Goal: Check status: Check status

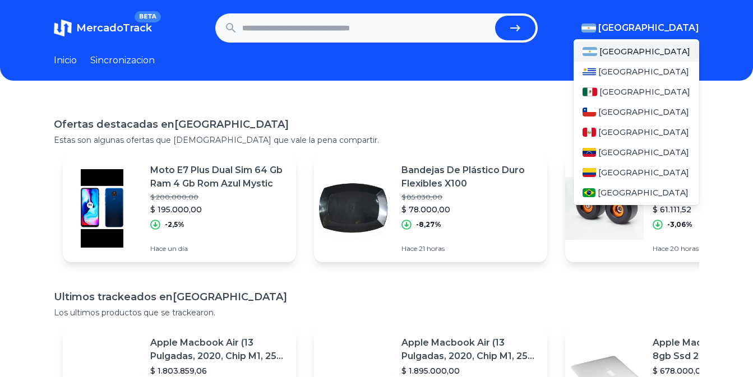
click at [668, 28] on span "[GEOGRAPHIC_DATA]" at bounding box center [648, 27] width 101 height 13
click at [616, 84] on div "[GEOGRAPHIC_DATA]" at bounding box center [637, 92] width 126 height 20
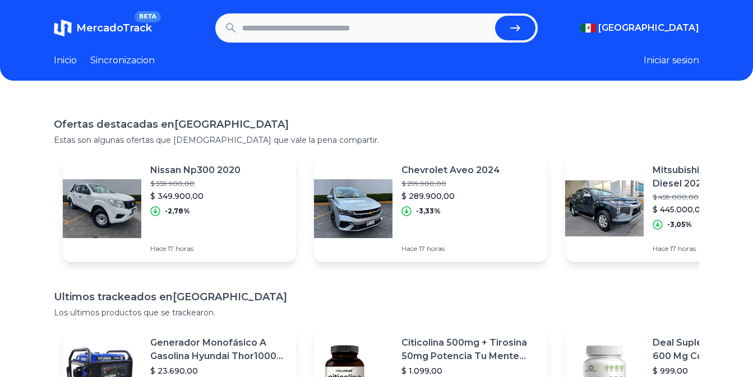
click at [499, 103] on div "Ofertas destacadas en Mexico Estas son algunas ofertas que creemos que vale la …" at bounding box center [376, 287] width 753 height 377
click at [396, 26] on input "text" at bounding box center [366, 28] width 249 height 25
paste input "**********"
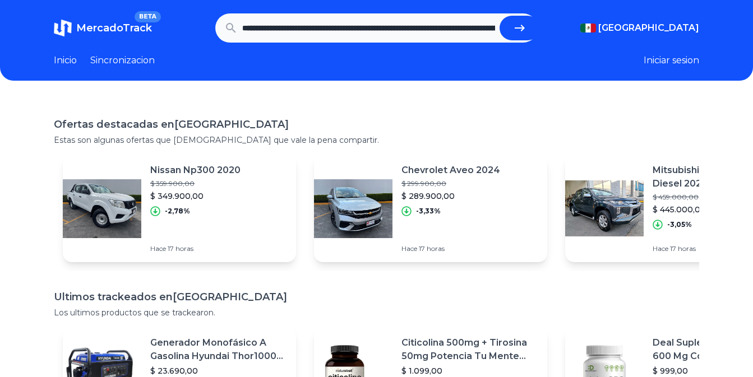
click at [507, 33] on button "submit" at bounding box center [520, 28] width 40 height 25
type input "**********"
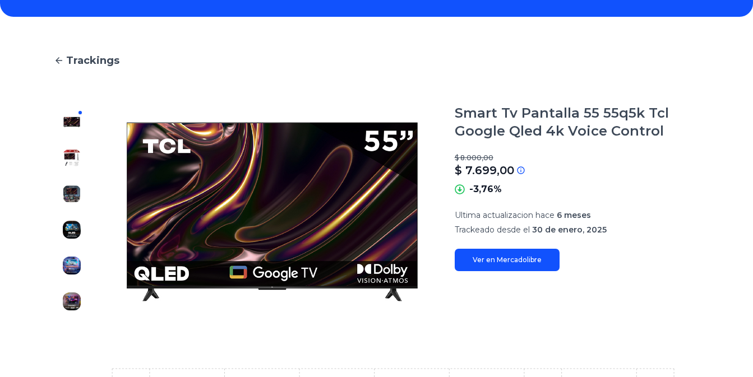
scroll to position [66, 0]
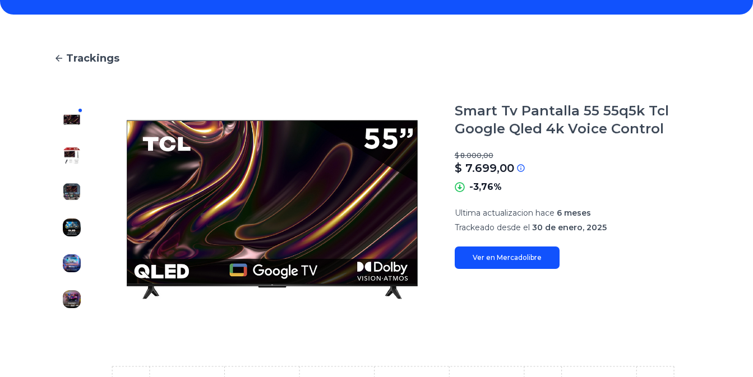
click at [70, 150] on img at bounding box center [72, 156] width 18 height 18
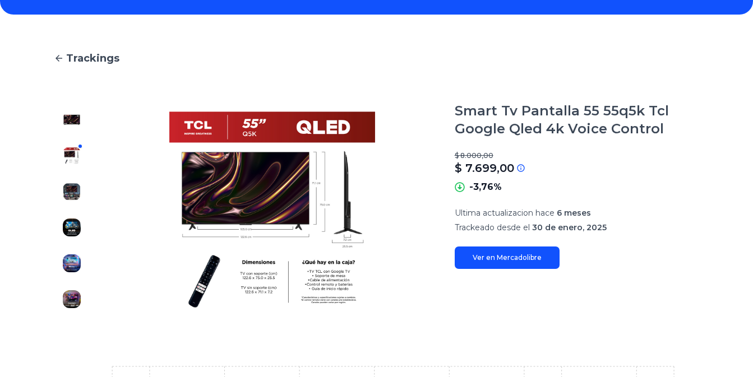
drag, startPoint x: 69, startPoint y: 177, endPoint x: 69, endPoint y: 205, distance: 27.5
click at [69, 205] on div at bounding box center [72, 209] width 36 height 215
click at [73, 190] on img at bounding box center [72, 192] width 18 height 18
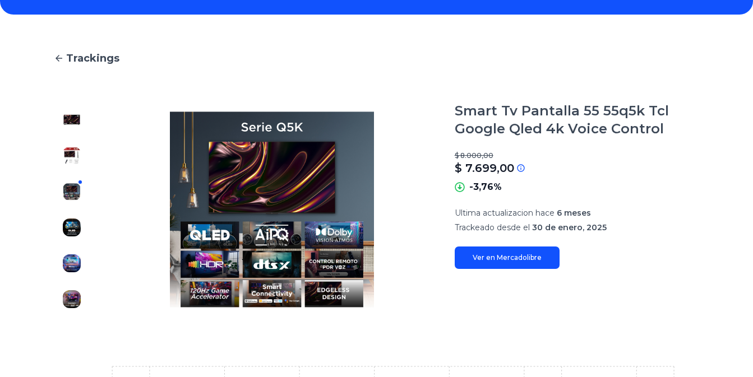
click at [73, 223] on img at bounding box center [72, 228] width 18 height 18
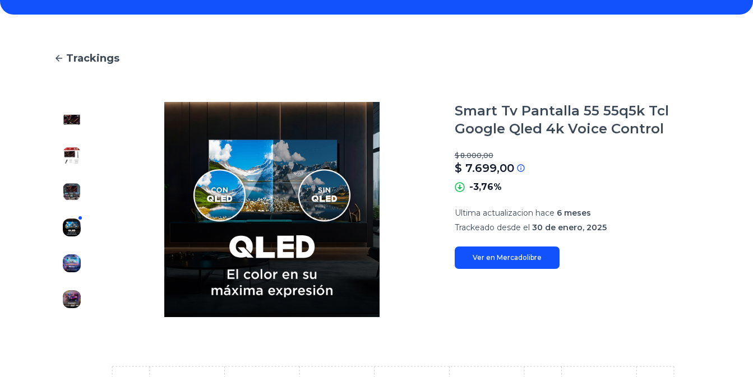
click at [73, 257] on img at bounding box center [72, 264] width 18 height 18
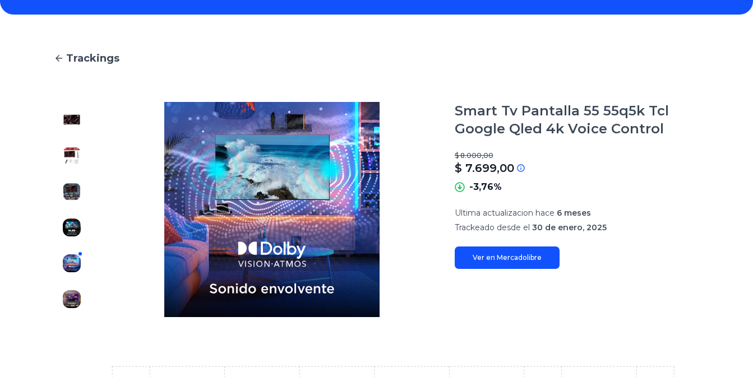
click at [67, 297] on img at bounding box center [72, 299] width 18 height 18
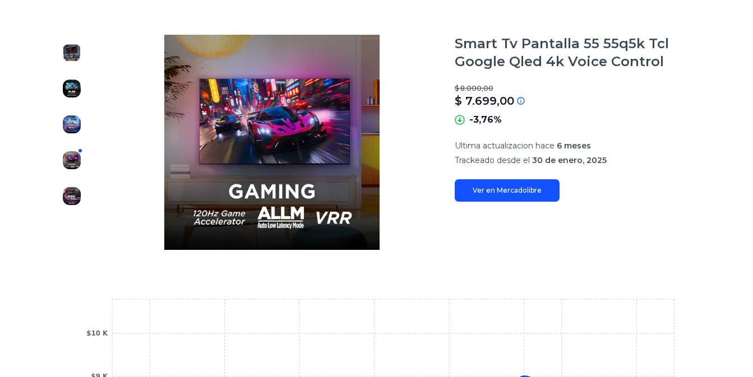
scroll to position [139, 0]
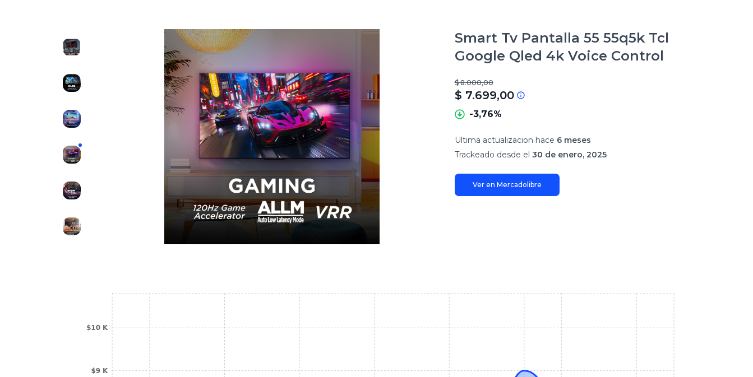
click at [69, 187] on img at bounding box center [72, 191] width 18 height 18
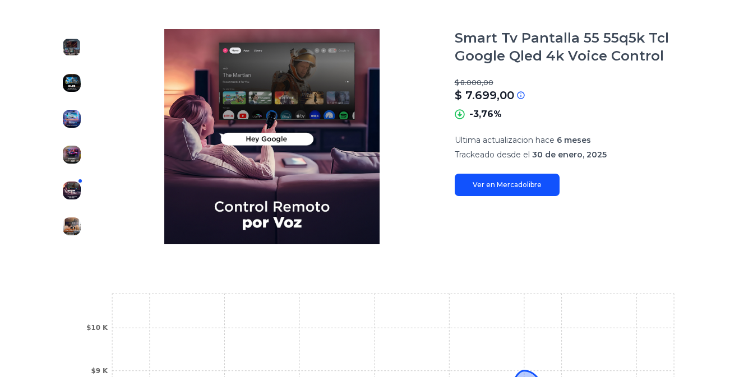
click at [67, 223] on img at bounding box center [72, 227] width 18 height 18
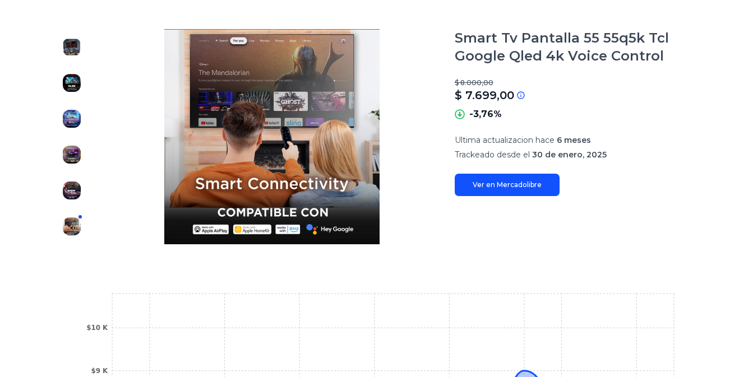
scroll to position [0, 0]
click at [75, 53] on img at bounding box center [72, 47] width 18 height 18
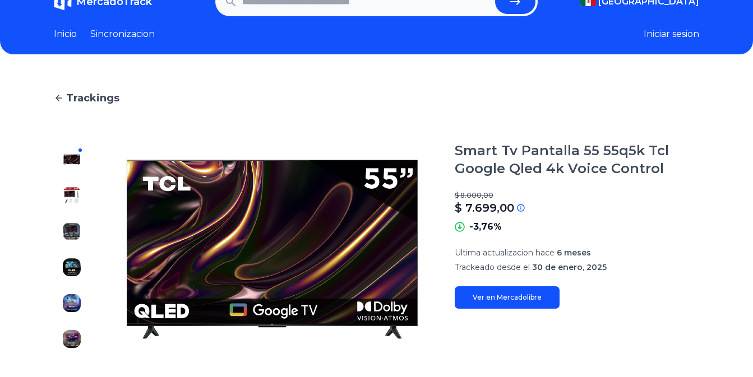
scroll to position [27, 0]
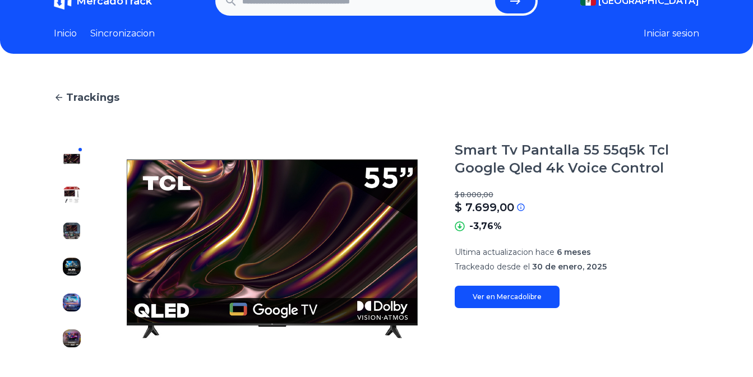
click at [518, 298] on link "Ver en Mercadolibre" at bounding box center [507, 297] width 105 height 22
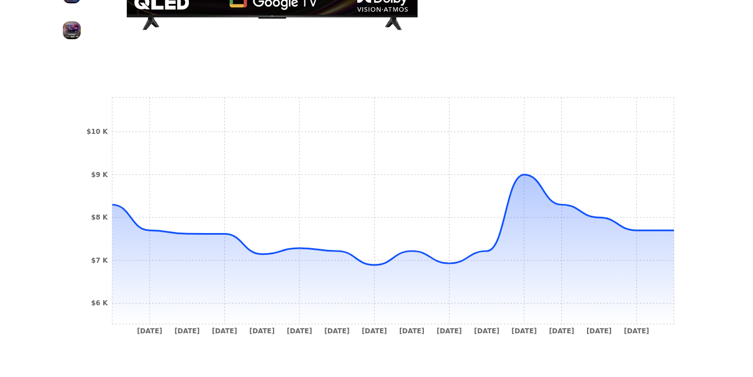
scroll to position [334, 8]
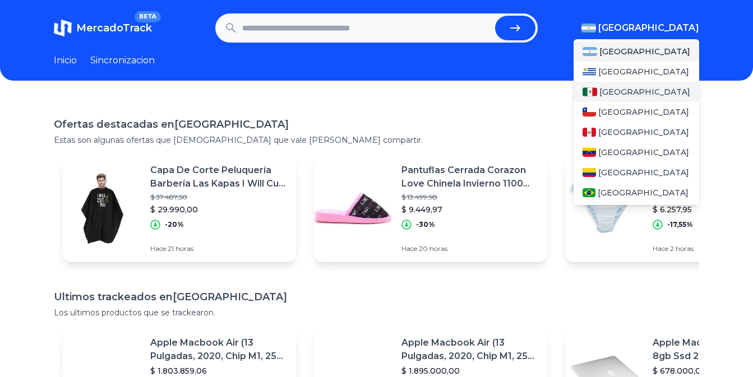
click at [617, 93] on span "[GEOGRAPHIC_DATA]" at bounding box center [644, 91] width 91 height 11
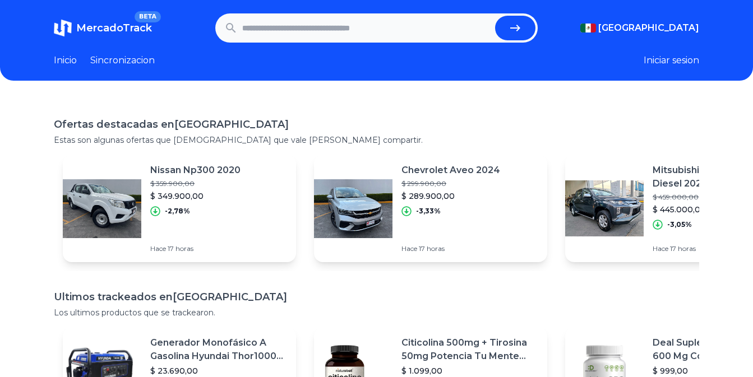
click at [142, 62] on link "Sincronizacion" at bounding box center [122, 60] width 64 height 13
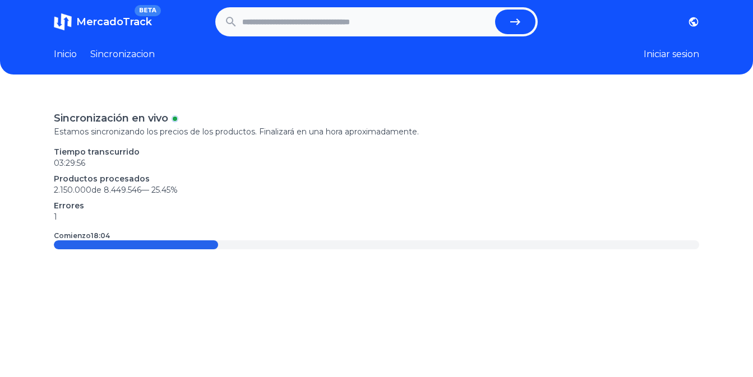
scroll to position [7, 0]
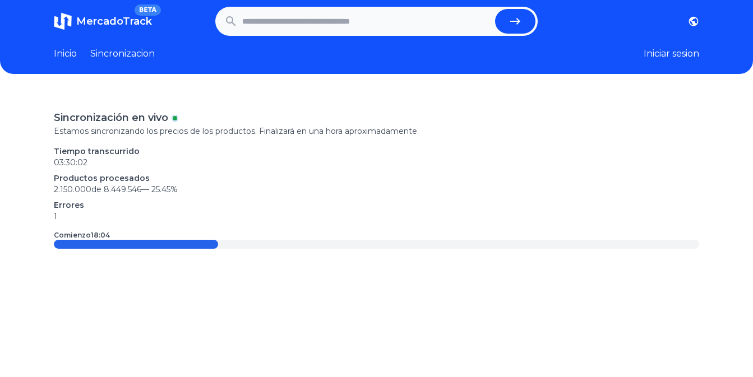
click at [70, 60] on link "Inicio" at bounding box center [65, 53] width 23 height 13
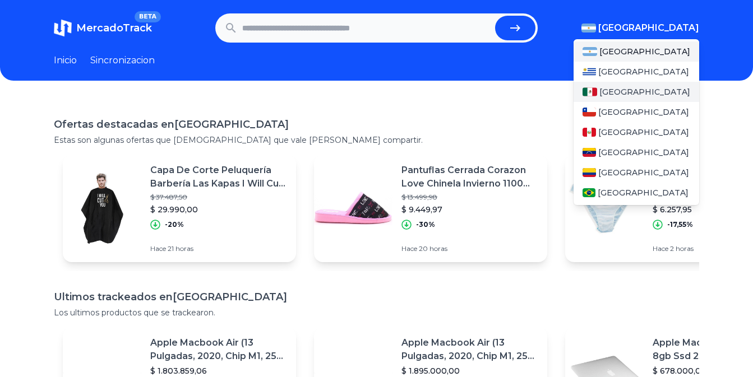
click at [616, 93] on span "[GEOGRAPHIC_DATA]" at bounding box center [644, 91] width 91 height 11
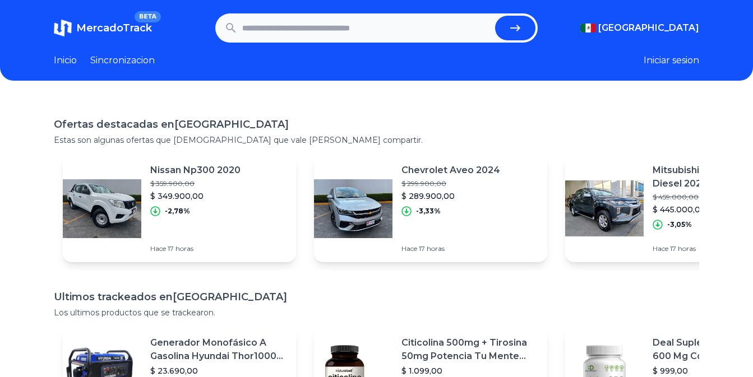
click at [403, 21] on input "text" at bounding box center [366, 28] width 249 height 25
paste input "**********"
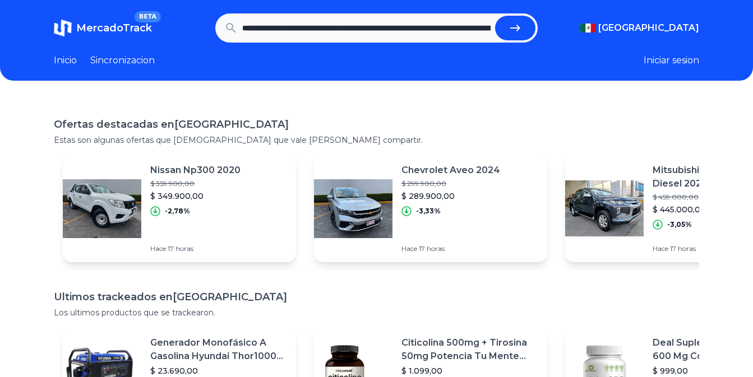
scroll to position [0, 903]
click at [500, 16] on button "submit" at bounding box center [520, 28] width 40 height 25
type input "**********"
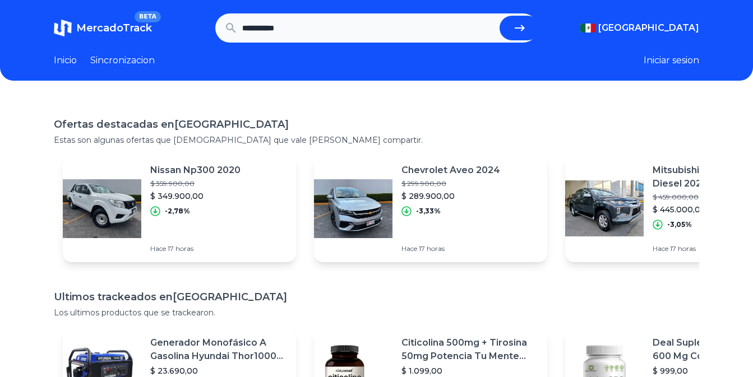
scroll to position [0, 0]
